Goal: Information Seeking & Learning: Learn about a topic

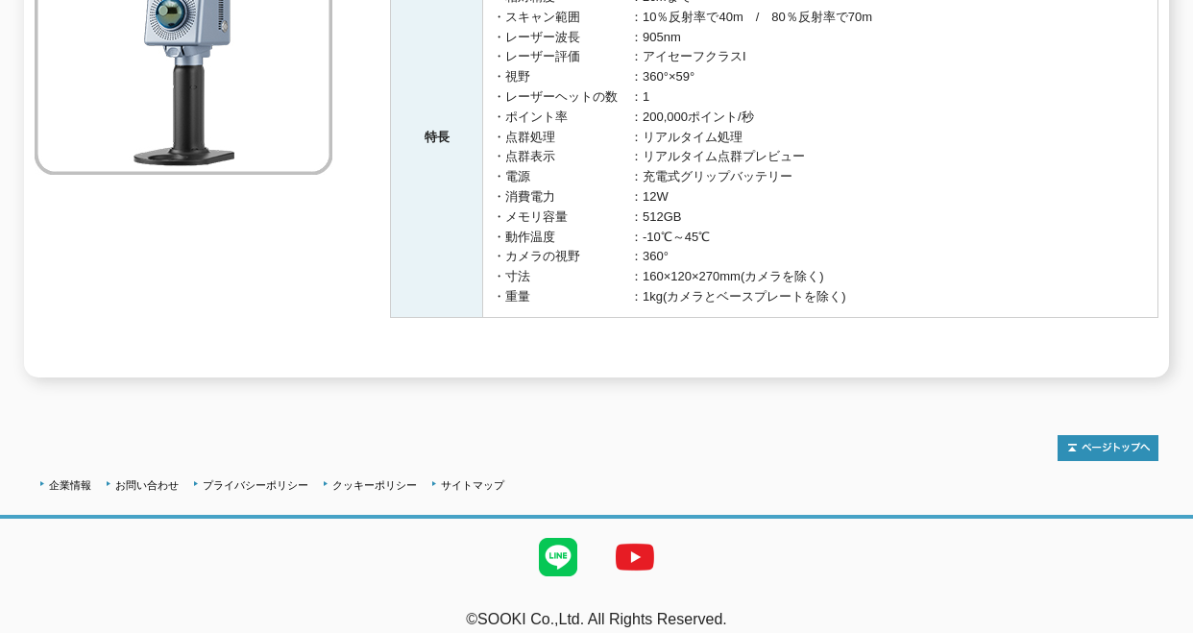
scroll to position [192, 0]
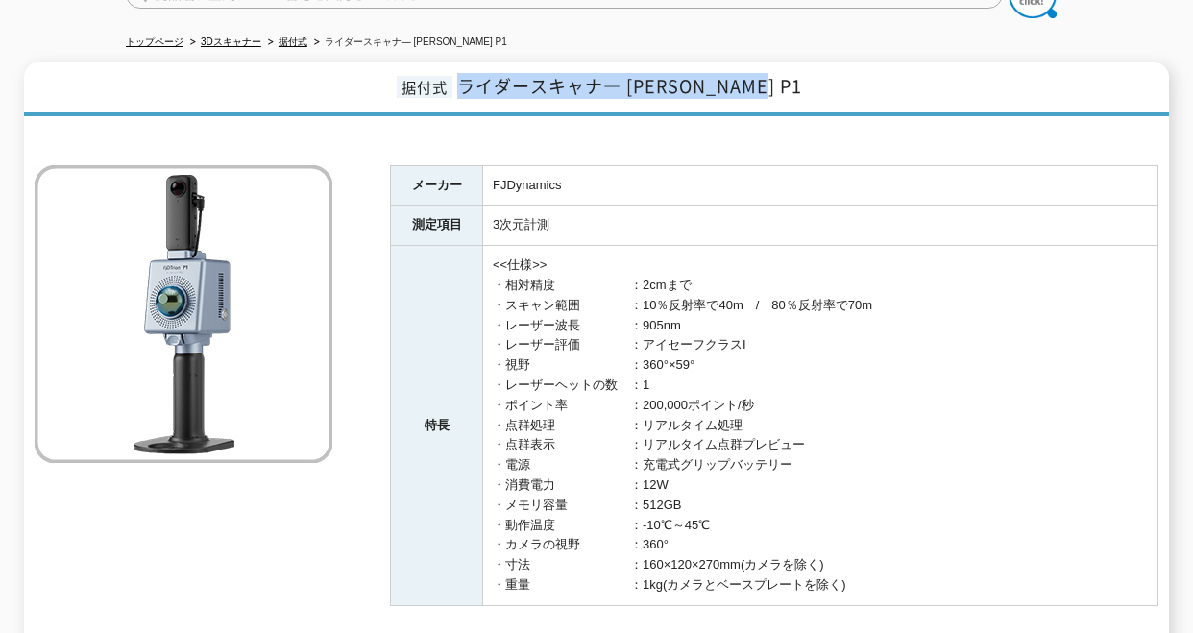
drag, startPoint x: 782, startPoint y: 77, endPoint x: 495, endPoint y: 81, distance: 287.1
click at [495, 81] on h1 "据付式 ライダースキャナ― FJD Trion P1" at bounding box center [596, 89] width 1145 height 54
drag, startPoint x: 495, startPoint y: 81, endPoint x: 506, endPoint y: 67, distance: 17.7
copy span "ライダースキャナ― [PERSON_NAME] P1"
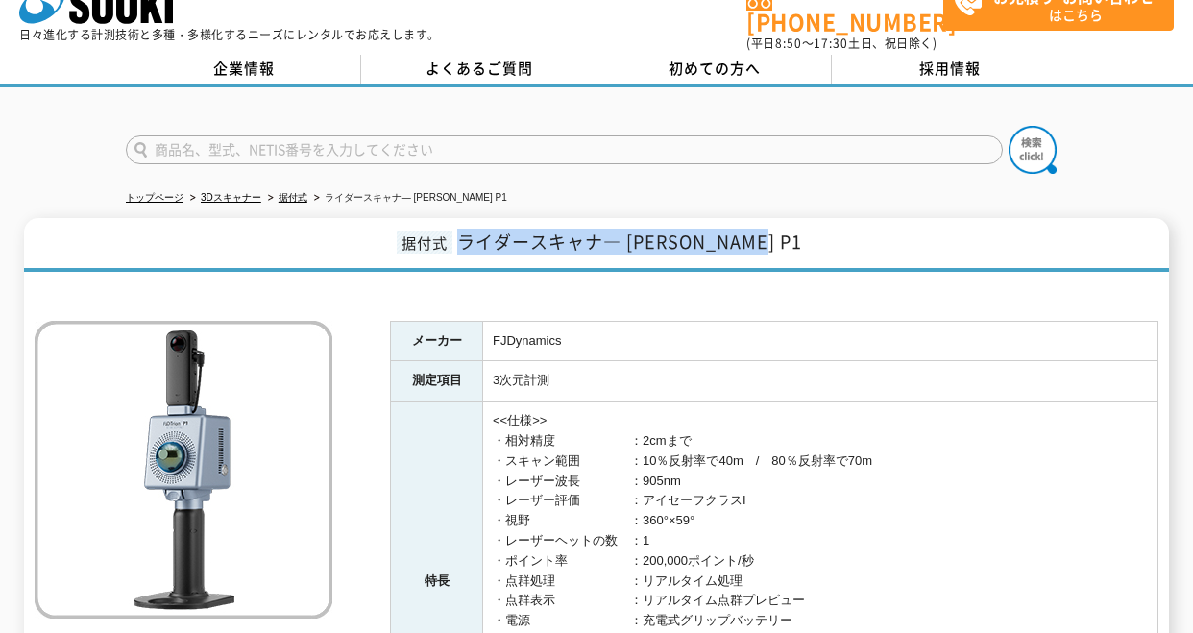
scroll to position [0, 0]
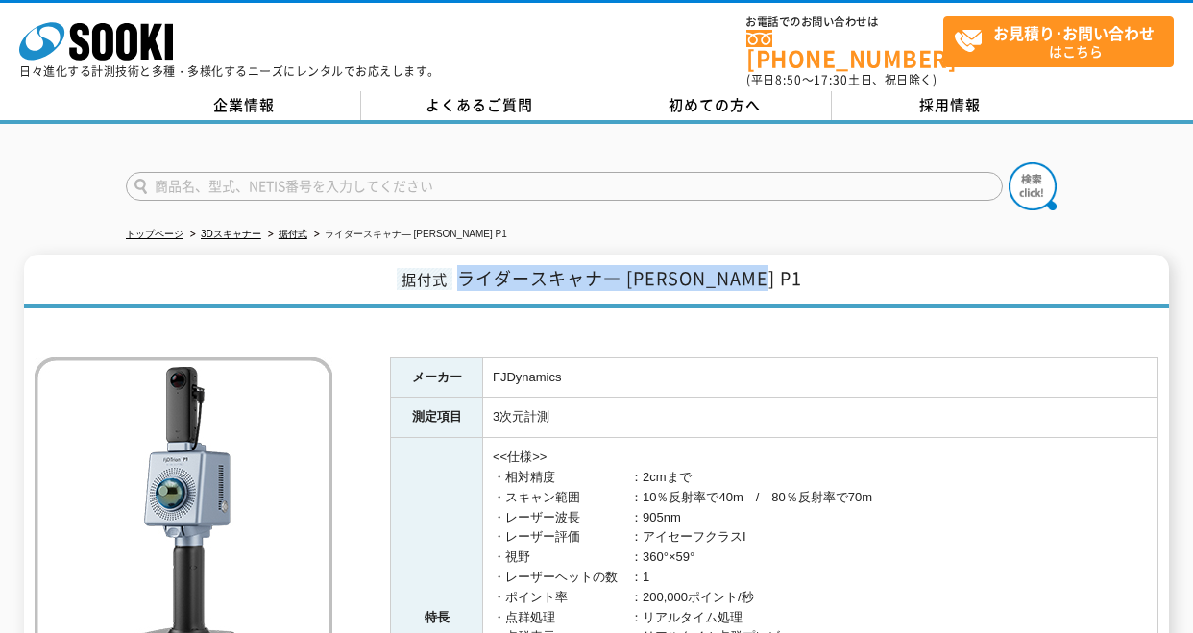
click at [837, 295] on div "据付式 ライダースキャナ― FJD Trion P1 メーカー FJDynamics 測定項目 3次元計測 特長 <<仕様>> ・相対精度　　　　　　：2cm…" at bounding box center [596, 555] width 1145 height 603
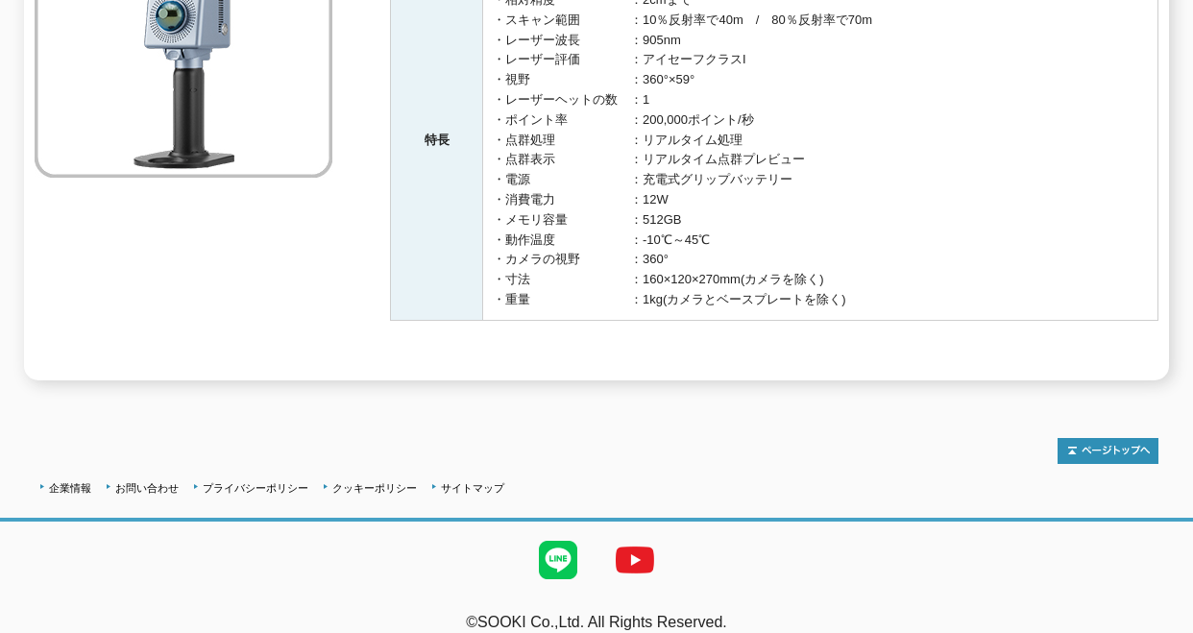
scroll to position [482, 0]
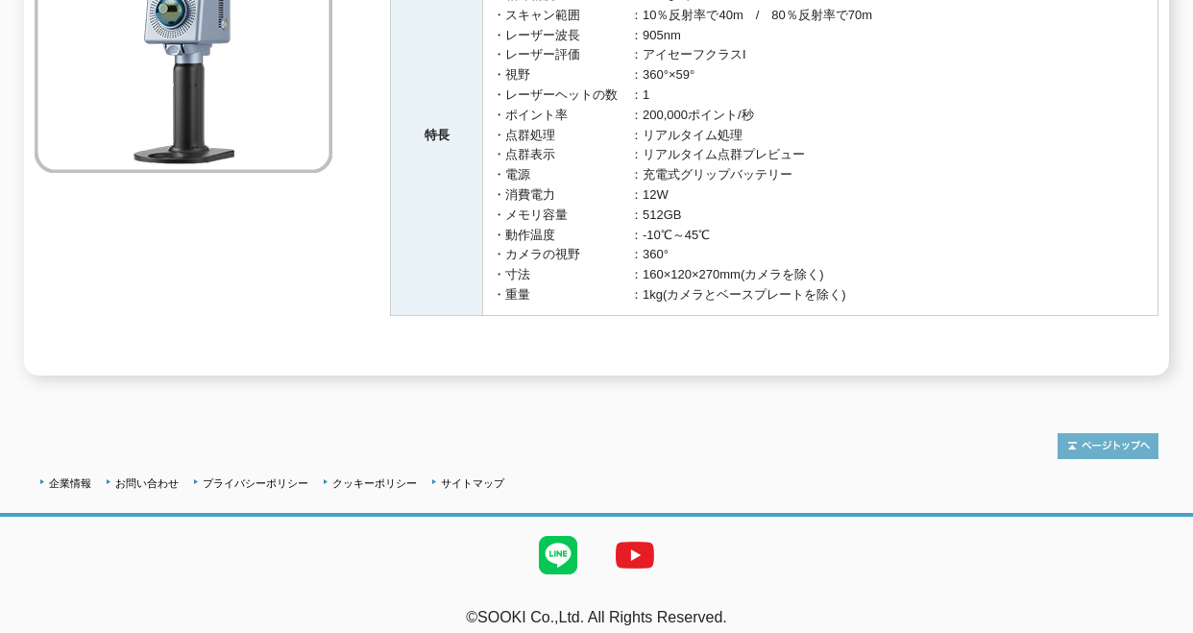
click at [1094, 433] on img at bounding box center [1107, 446] width 101 height 26
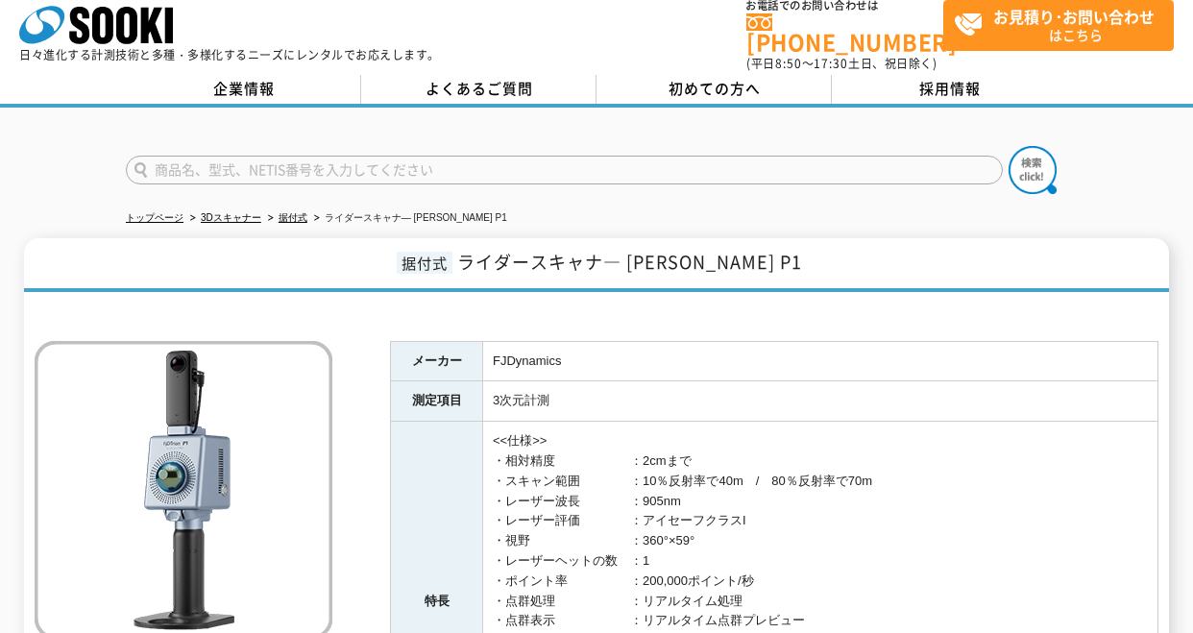
scroll to position [0, 0]
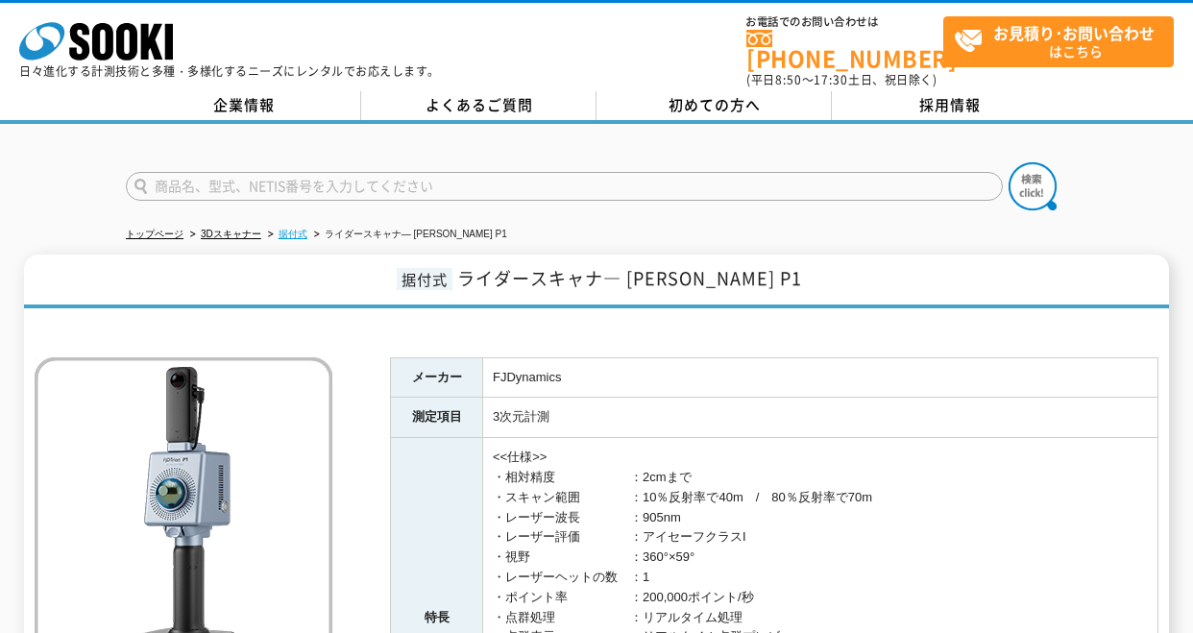
click at [292, 229] on link "据付式" at bounding box center [292, 234] width 29 height 11
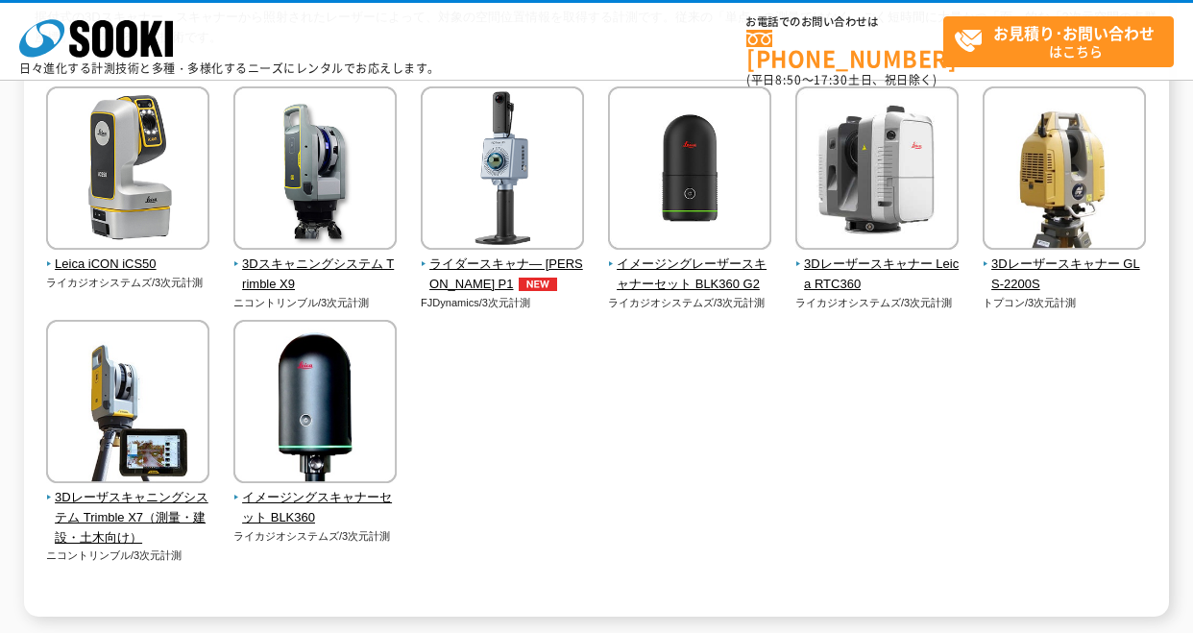
scroll to position [192, 0]
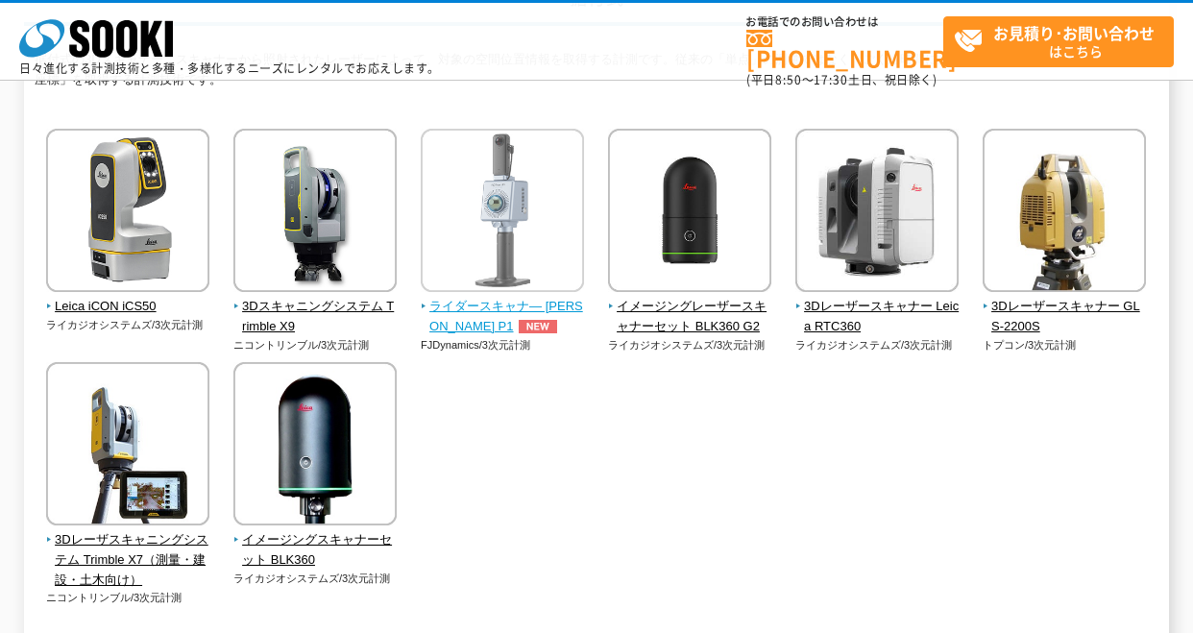
click at [486, 308] on span "ライダースキャナ― [PERSON_NAME] P1" at bounding box center [503, 317] width 164 height 40
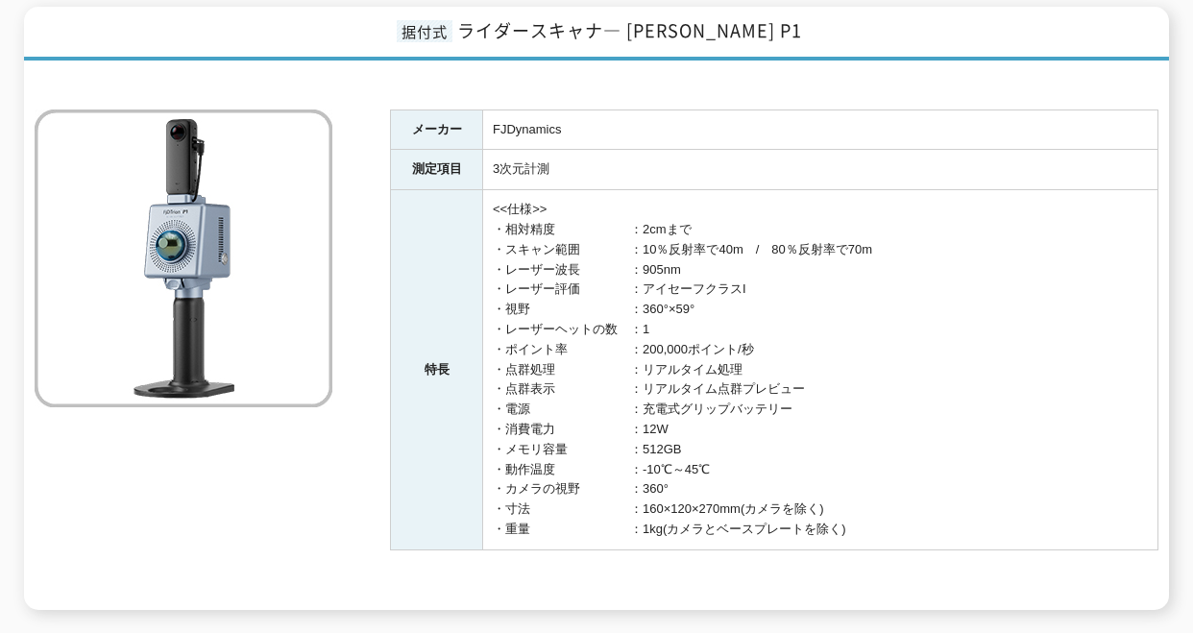
scroll to position [288, 0]
